Goal: Find specific page/section: Find specific page/section

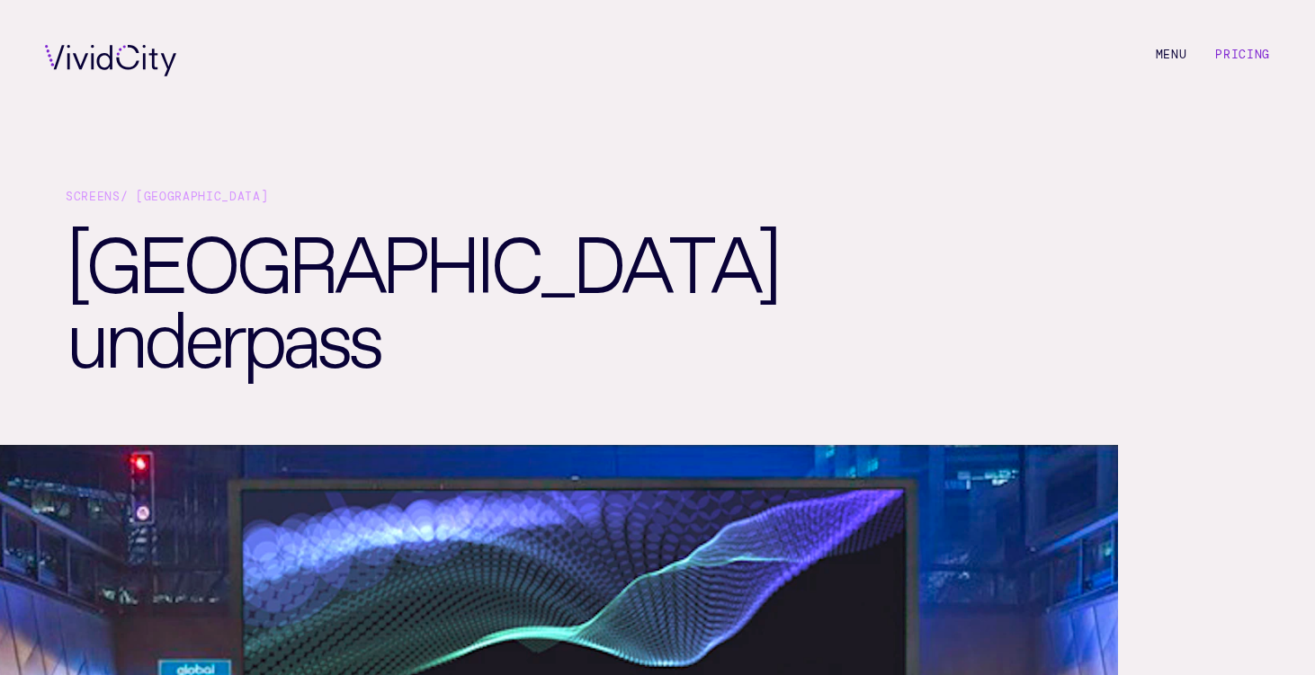
click at [1231, 59] on link "Pricing" at bounding box center [1242, 54] width 55 height 15
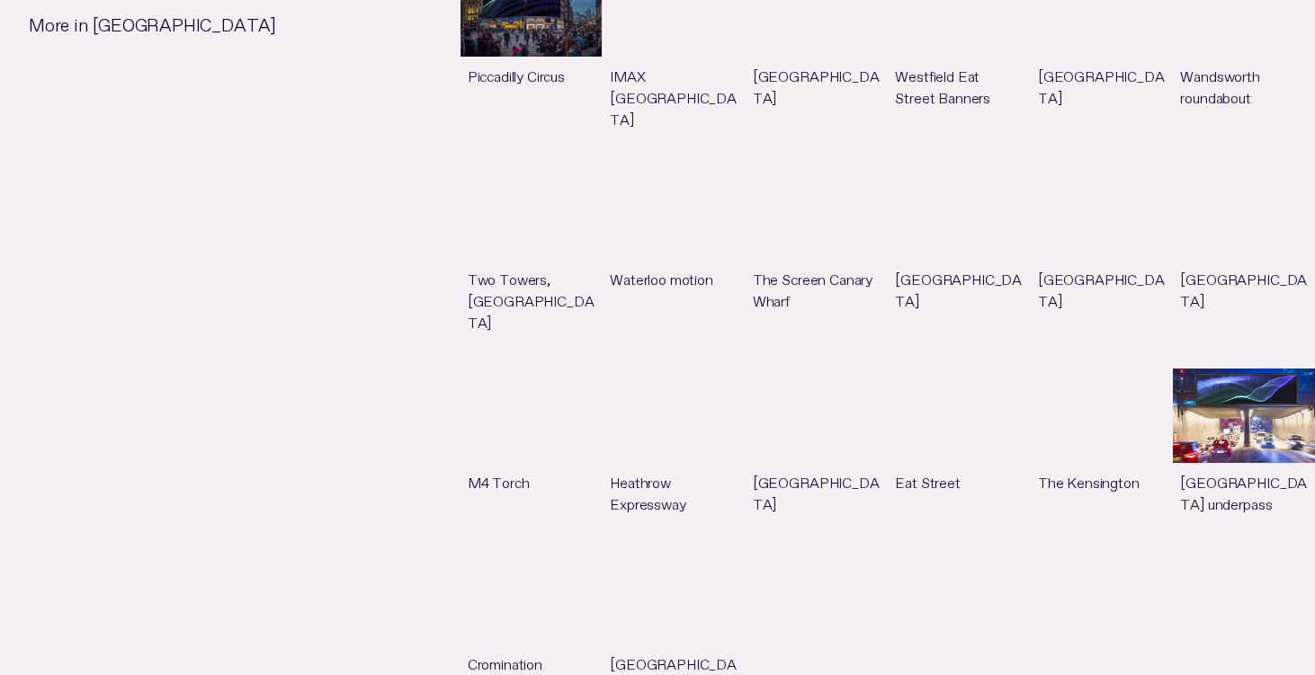
scroll to position [2067, 0]
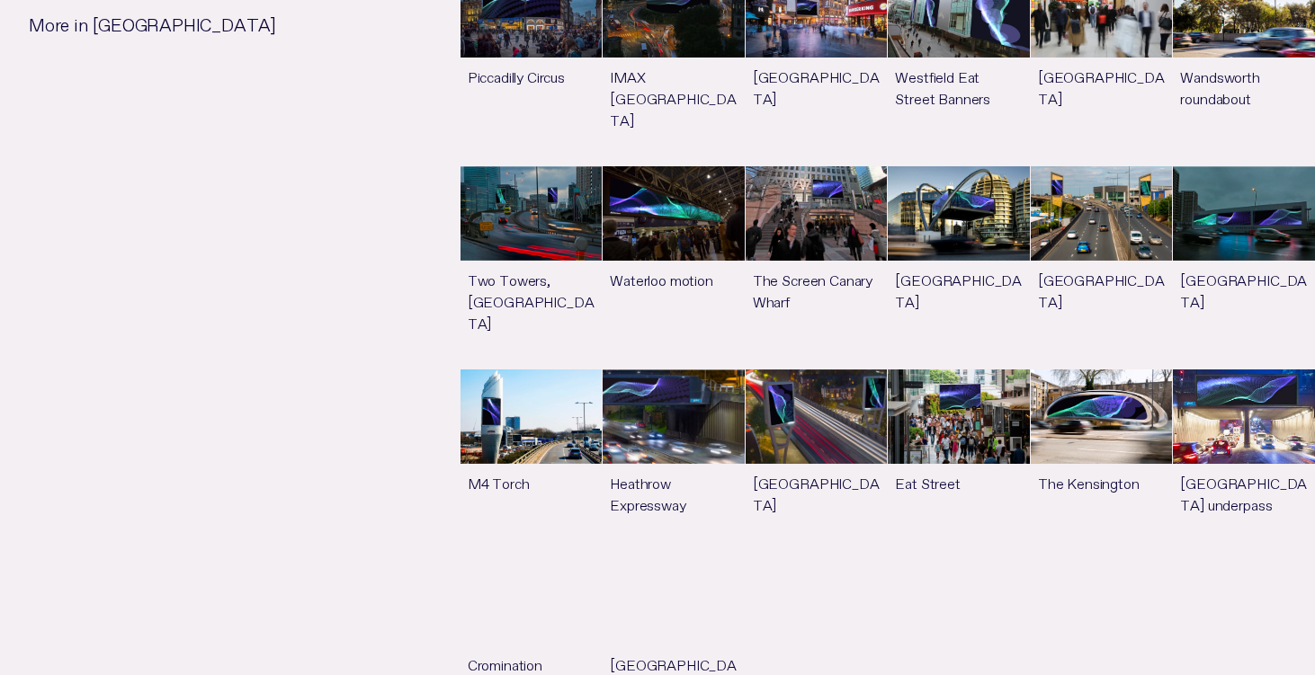
click at [1245, 388] on link "See more" at bounding box center [1244, 460] width 142 height 181
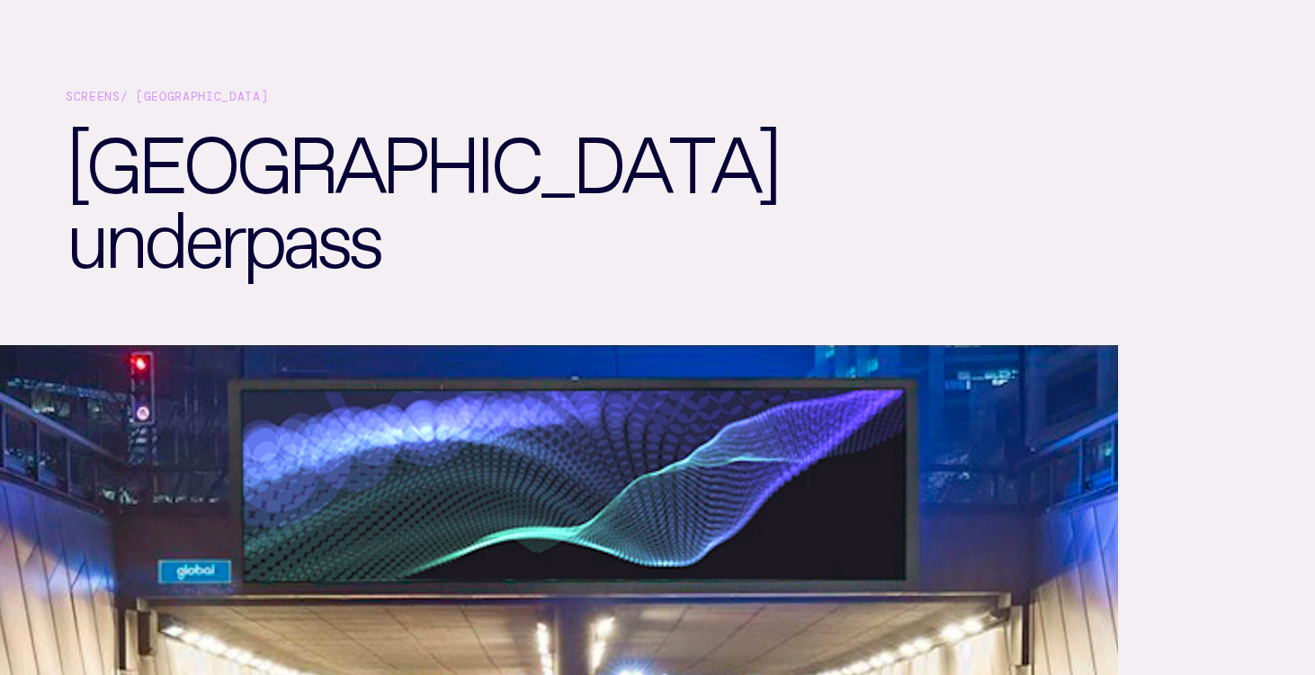
scroll to position [101, 0]
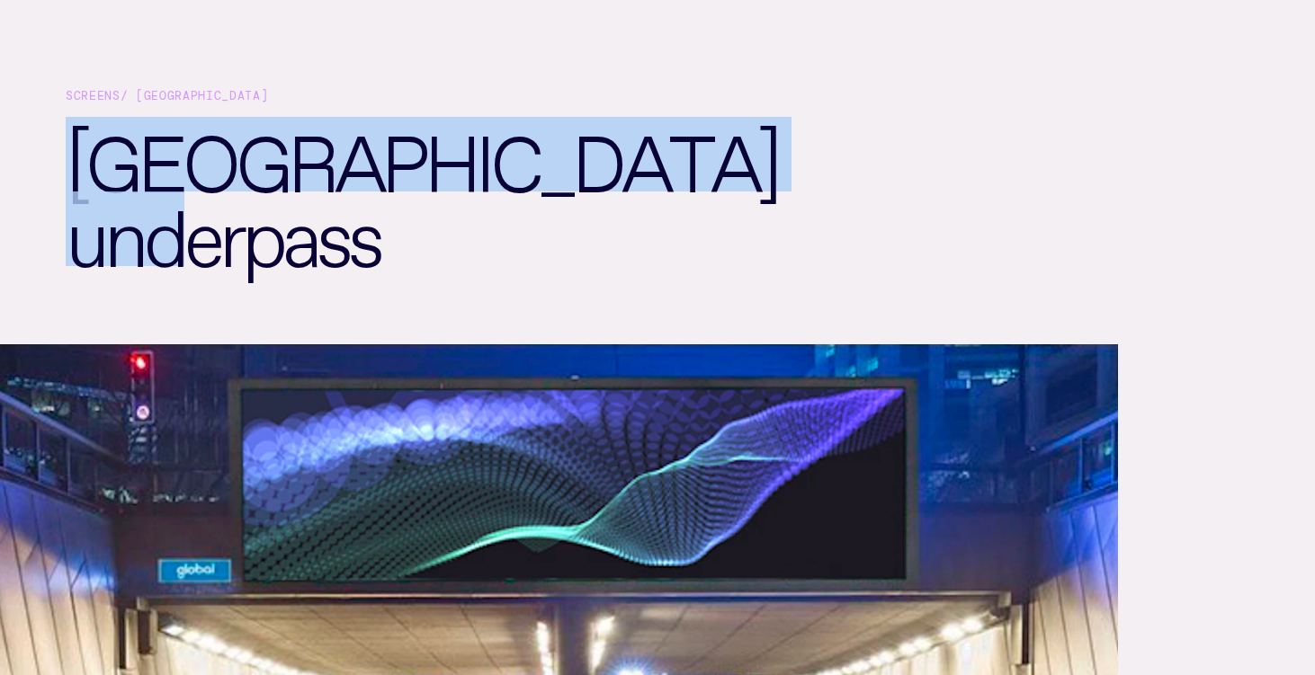
drag, startPoint x: 72, startPoint y: 147, endPoint x: 429, endPoint y: 246, distance: 370.5
click at [429, 246] on h1 "[GEOGRAPHIC_DATA] underpass" at bounding box center [379, 230] width 626 height 227
copy h1 "[GEOGRAPHIC_DATA] underpass"
